Goal: Information Seeking & Learning: Check status

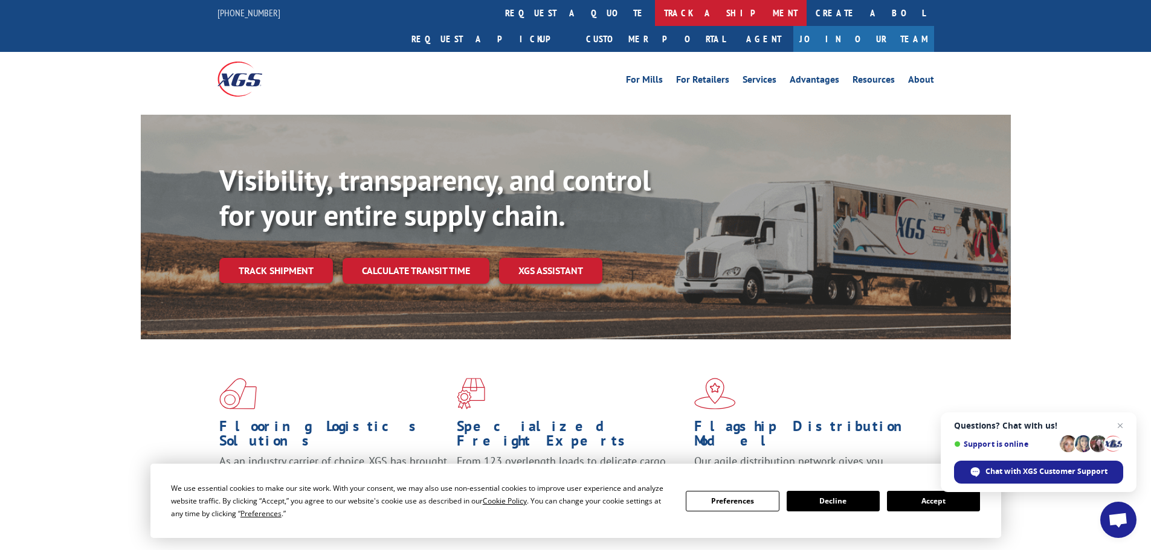
click at [655, 19] on link "track a shipment" at bounding box center [731, 13] width 152 height 26
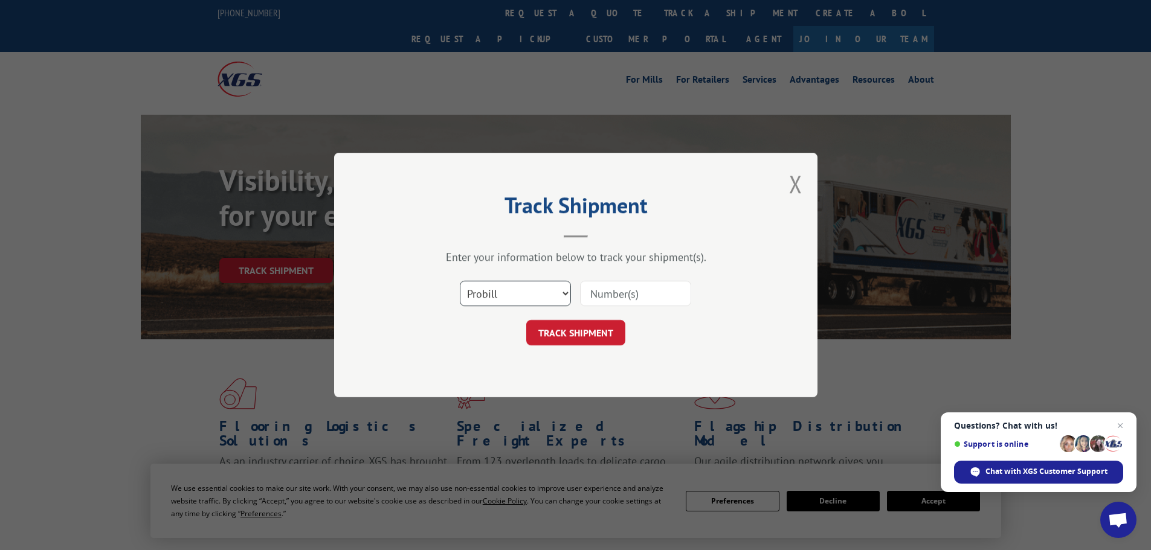
click at [522, 294] on select "Select category... Probill BOL PO" at bounding box center [515, 293] width 111 height 25
select select "bol"
click at [460, 281] on select "Select category... Probill BOL PO" at bounding box center [515, 293] width 111 height 25
click at [628, 293] on input at bounding box center [635, 293] width 111 height 25
paste input "16655942"
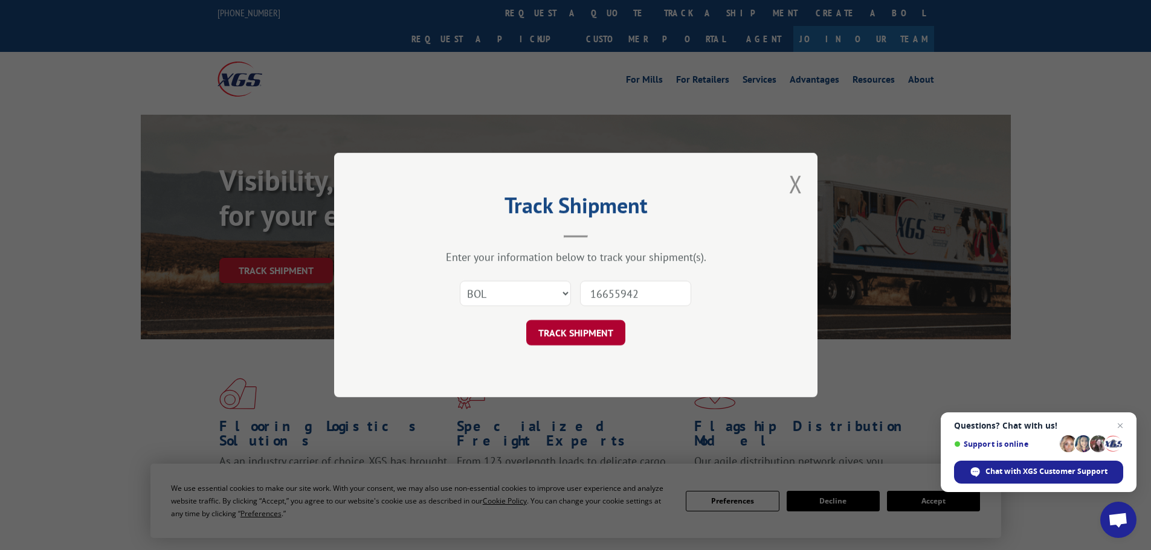
type input "16655942"
click at [591, 326] on button "TRACK SHIPMENT" at bounding box center [575, 332] width 99 height 25
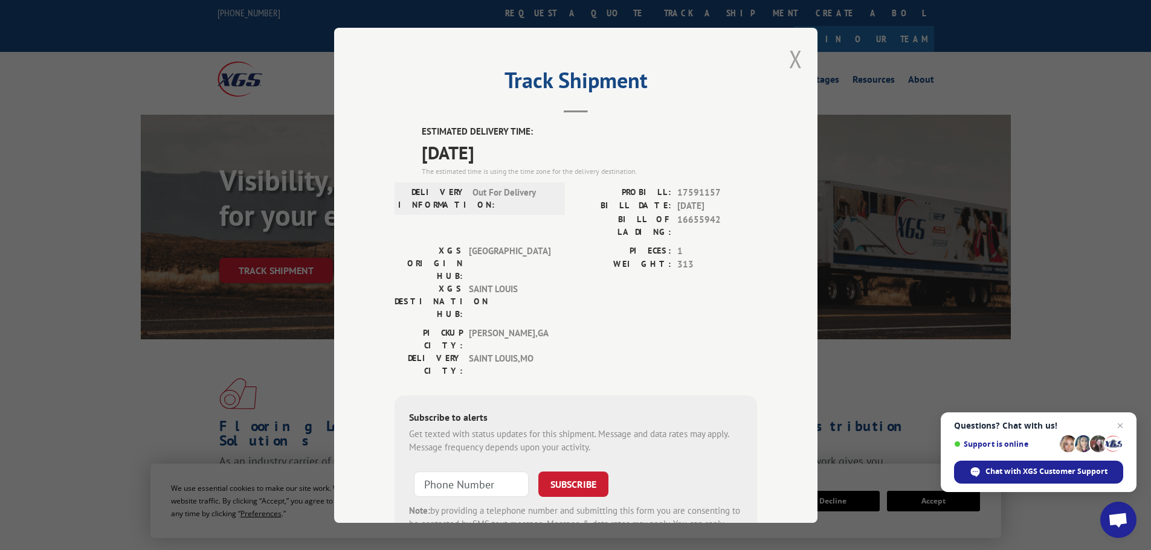
click at [790, 60] on button "Close modal" at bounding box center [795, 59] width 13 height 32
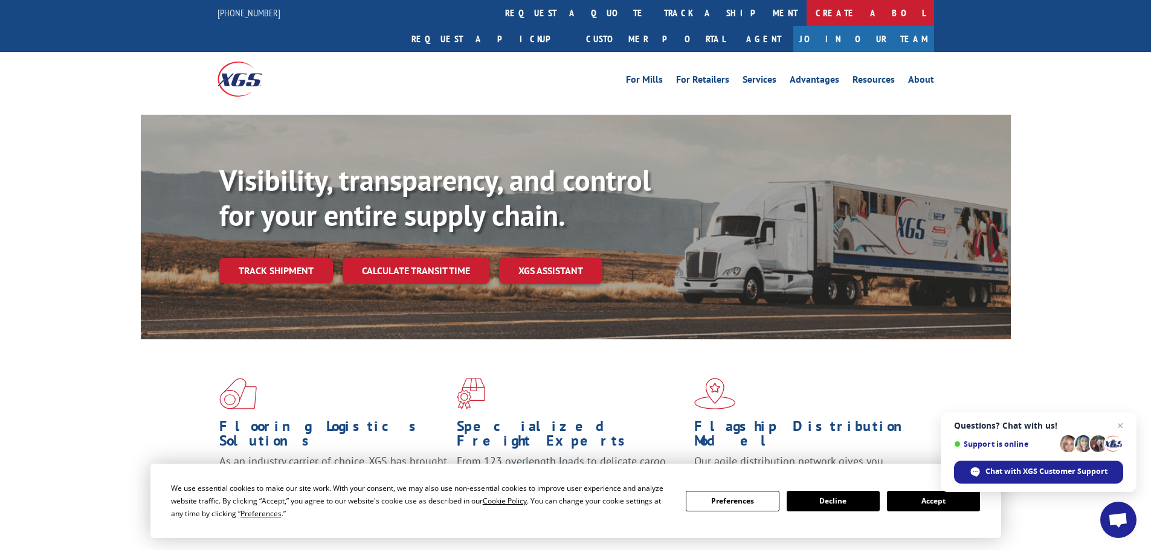
click at [807, 12] on link "Create a BOL" at bounding box center [871, 13] width 128 height 26
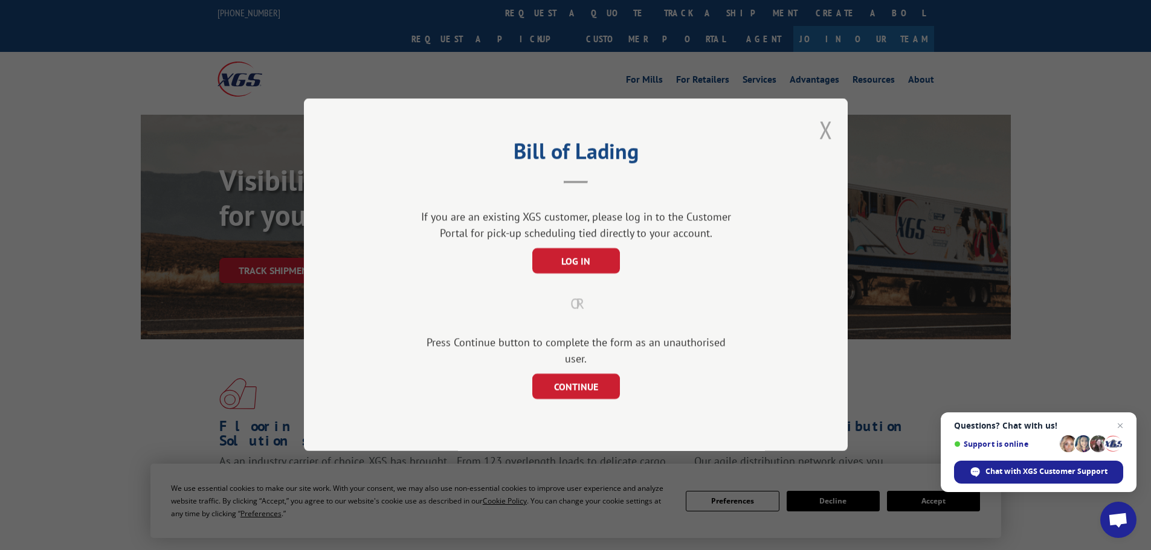
click at [828, 137] on button "Close modal" at bounding box center [825, 130] width 13 height 32
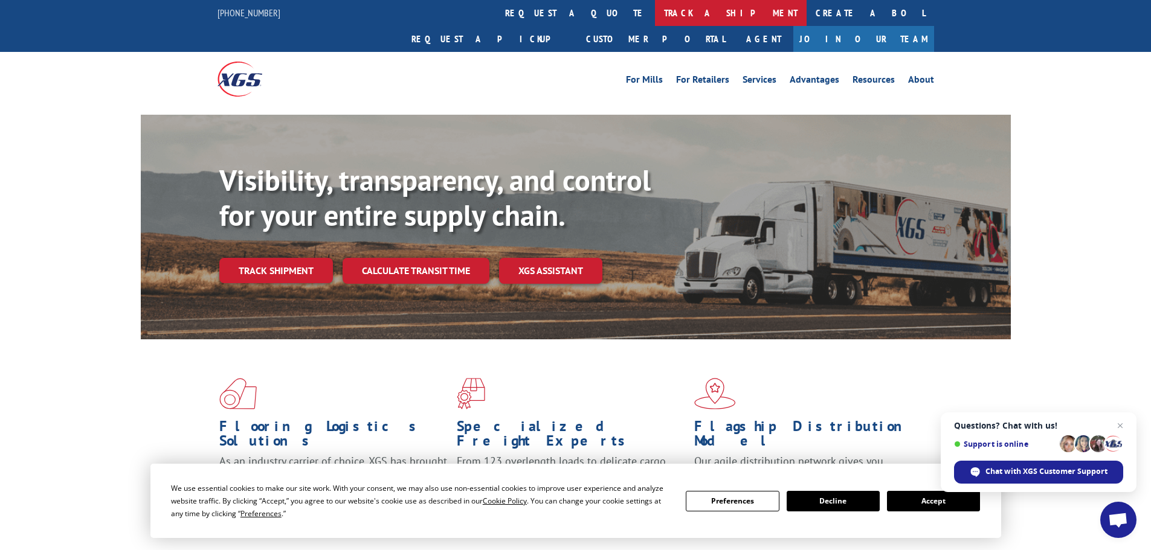
click at [655, 15] on link "track a shipment" at bounding box center [731, 13] width 152 height 26
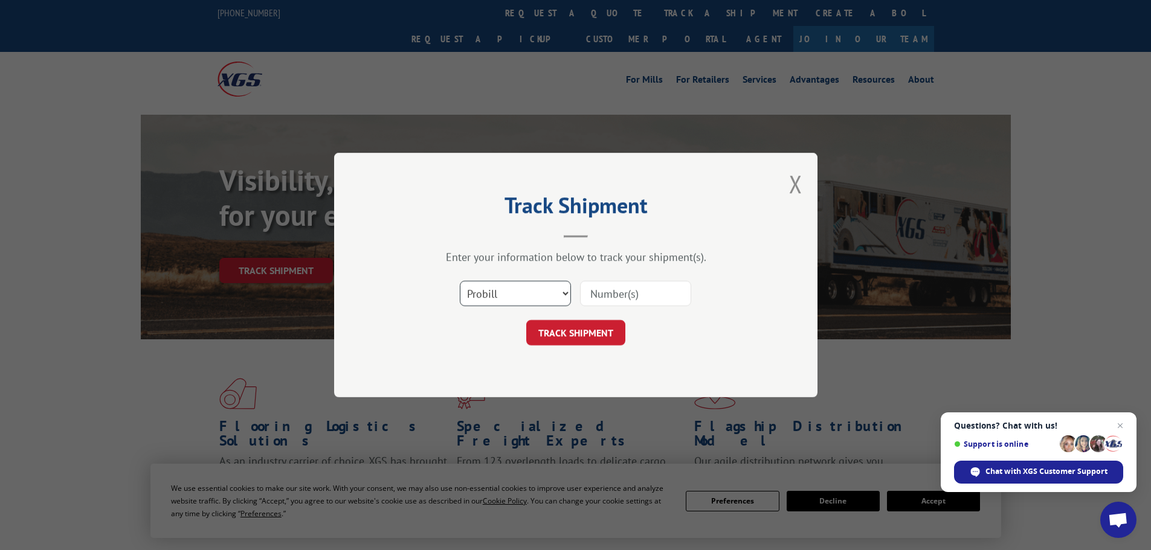
click at [535, 284] on select "Select category... Probill BOL PO" at bounding box center [515, 293] width 111 height 25
select select "bol"
click at [460, 281] on select "Select category... Probill BOL PO" at bounding box center [515, 293] width 111 height 25
click at [602, 300] on input at bounding box center [635, 293] width 111 height 25
paste input "5148122"
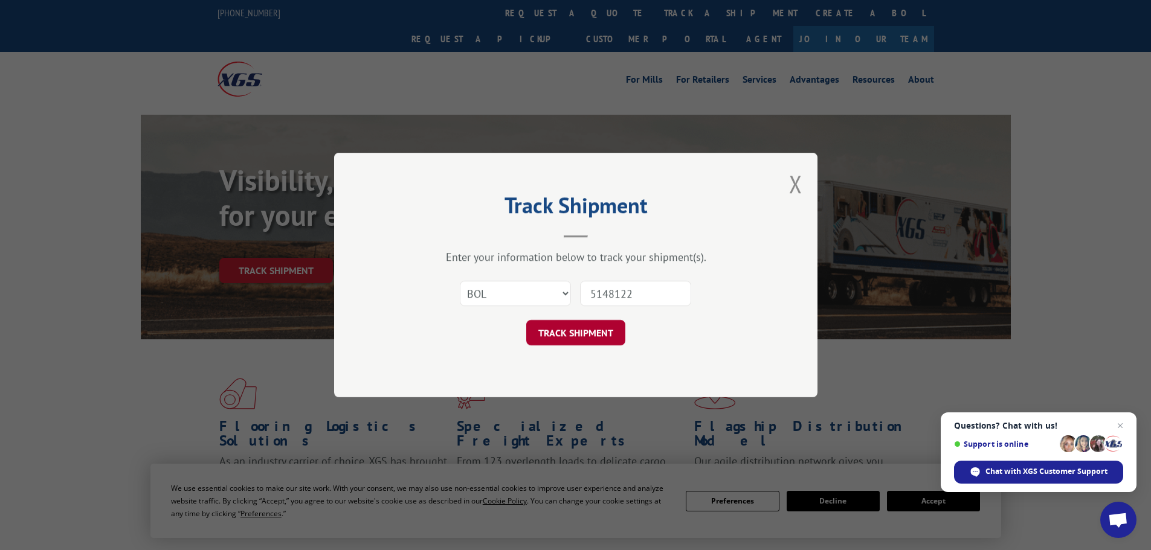
type input "5148122"
click at [607, 331] on button "TRACK SHIPMENT" at bounding box center [575, 332] width 99 height 25
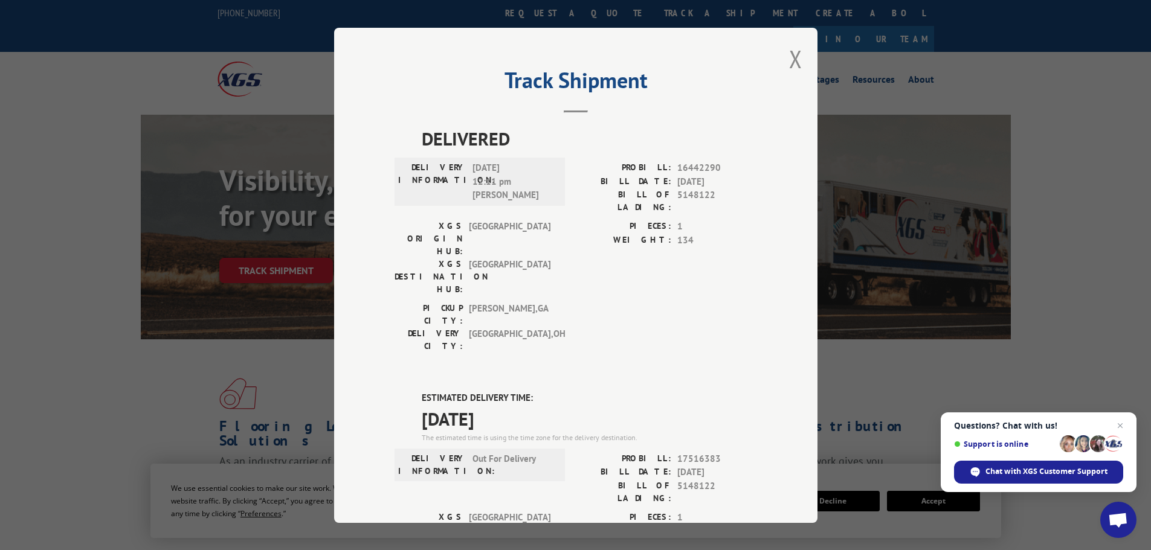
click at [126, 373] on div "Track Shipment DELIVERED DELIVERY INFORMATION: [DATE] 12:11 pm [PERSON_NAME]: 1…" at bounding box center [575, 275] width 1151 height 550
click at [299, 397] on div "Track Shipment DELIVERED DELIVERY INFORMATION: [DATE] 12:11 pm [PERSON_NAME]: 1…" at bounding box center [575, 275] width 1151 height 550
click at [804, 63] on div "Track Shipment DELIVERED DELIVERY INFORMATION: [DATE] 12:11 pm [PERSON_NAME]: 1…" at bounding box center [575, 276] width 483 height 496
click at [789, 59] on button "Close modal" at bounding box center [795, 59] width 13 height 32
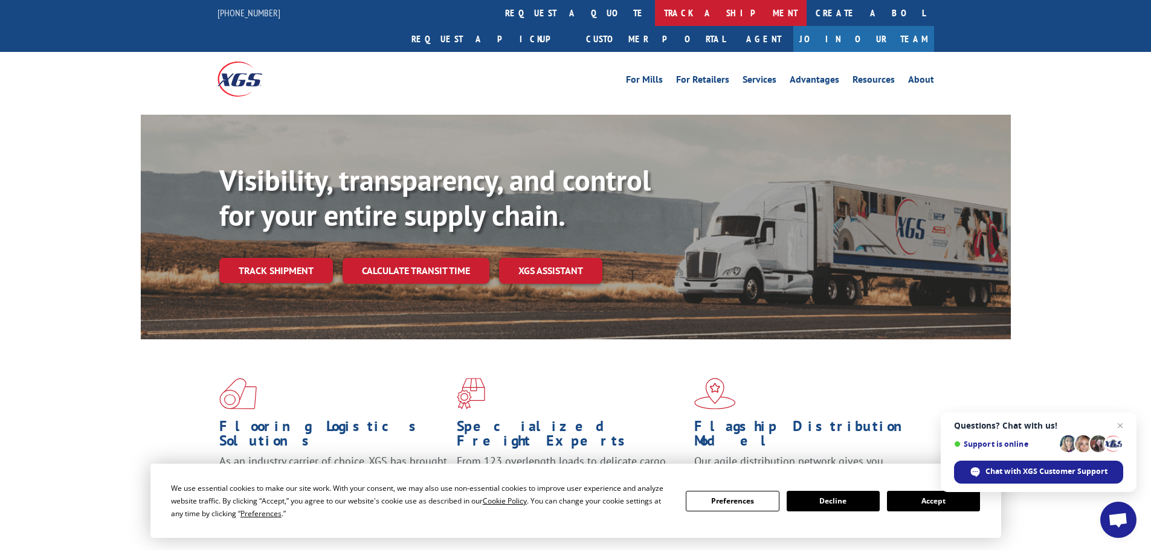
click at [655, 11] on link "track a shipment" at bounding box center [731, 13] width 152 height 26
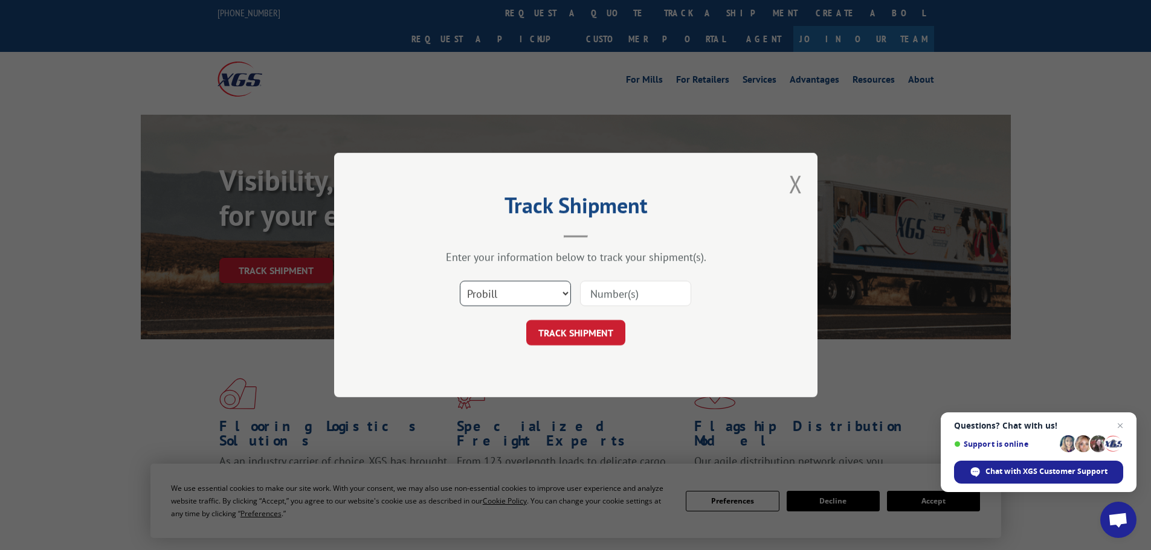
click at [512, 292] on select "Select category... Probill BOL PO" at bounding box center [515, 293] width 111 height 25
select select "bol"
click at [460, 281] on select "Select category... Probill BOL PO" at bounding box center [515, 293] width 111 height 25
click at [600, 289] on input at bounding box center [635, 293] width 111 height 25
paste input "440326"
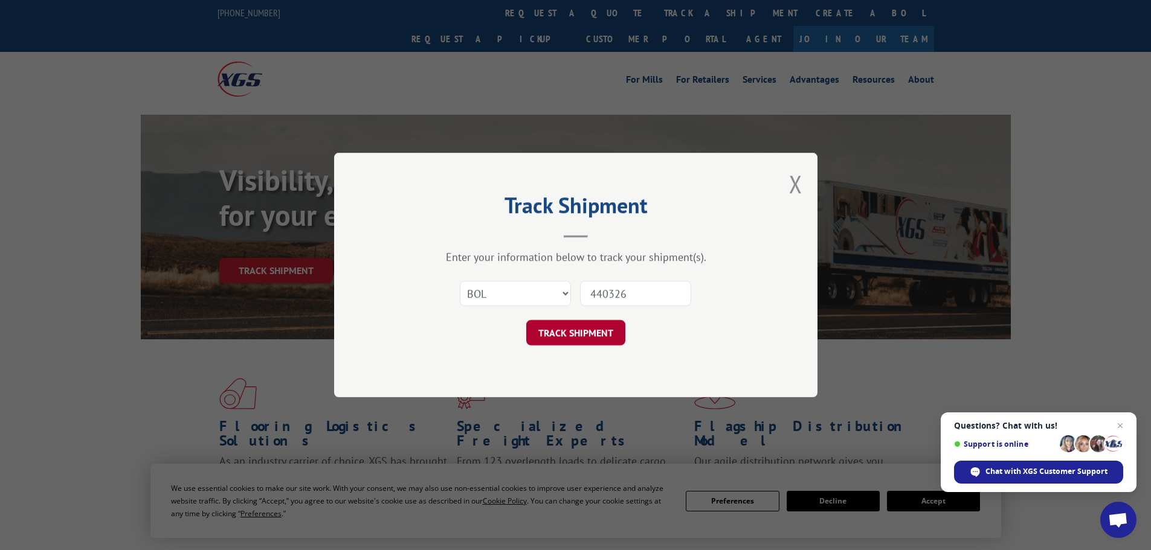
type input "440326"
click at [572, 326] on button "TRACK SHIPMENT" at bounding box center [575, 332] width 99 height 25
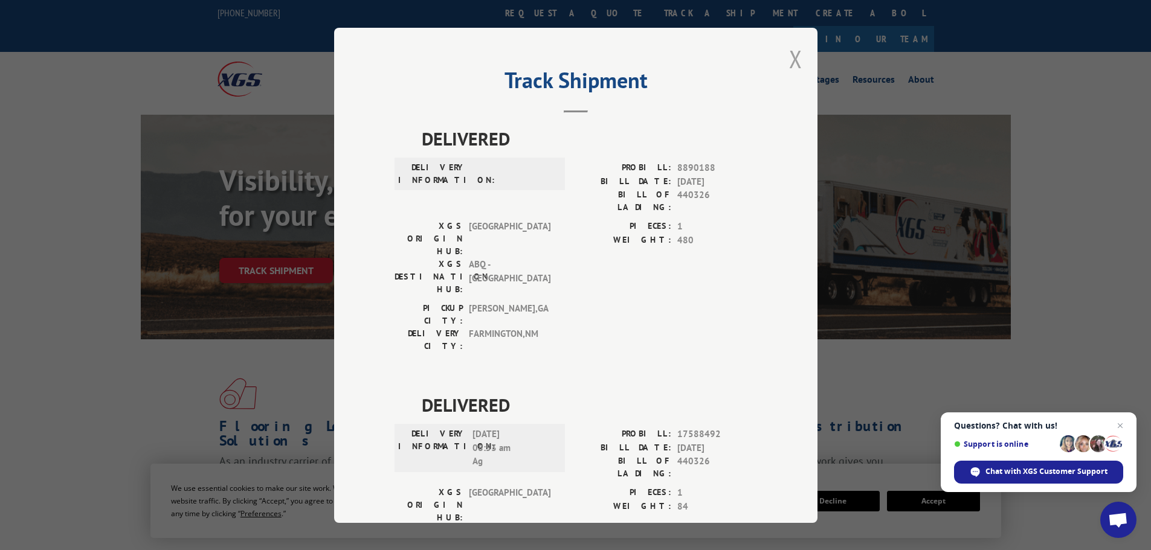
click at [792, 66] on button "Close modal" at bounding box center [795, 59] width 13 height 32
